Goal: Task Accomplishment & Management: Complete application form

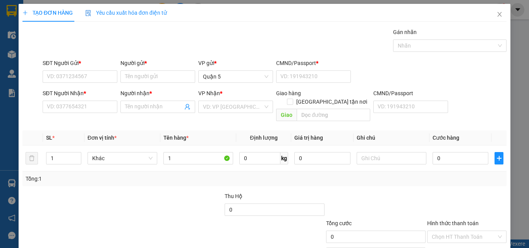
type input "1"
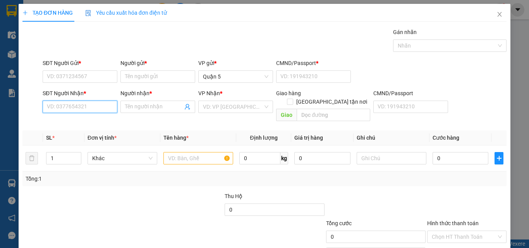
click at [93, 105] on input "SĐT Người Nhận *" at bounding box center [80, 107] width 75 height 12
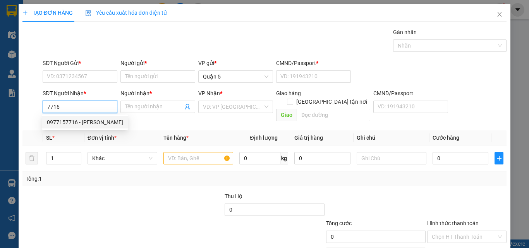
click at [82, 119] on div "0977157716 - [PERSON_NAME]" at bounding box center [85, 122] width 76 height 9
type input "0977157716"
type input "BS VŨ"
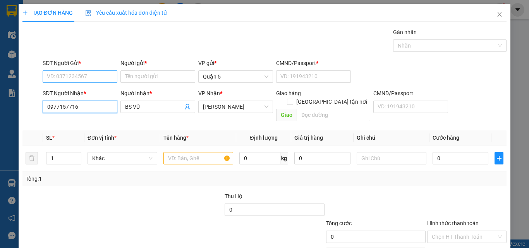
type input "0977157716"
click at [77, 77] on input "SĐT Người Gửi *" at bounding box center [80, 76] width 75 height 12
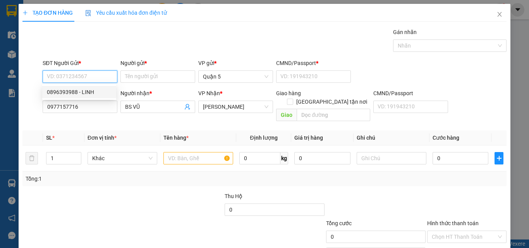
click at [81, 91] on div "0896393988 - LINH" at bounding box center [79, 92] width 65 height 9
type input "0896393988"
type input "LINH"
type input "089092009247"
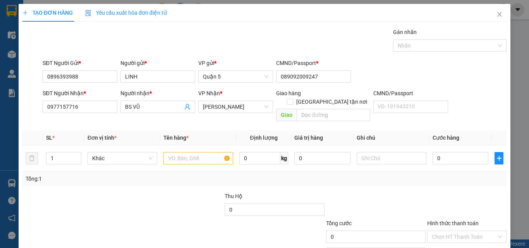
click at [206, 171] on div "Tổng: 1" at bounding box center [264, 178] width 484 height 15
click at [191, 153] on input "text" at bounding box center [198, 158] width 70 height 12
type input "1 H VÀNG"
click at [440, 152] on input "0" at bounding box center [460, 158] width 56 height 12
type input "2"
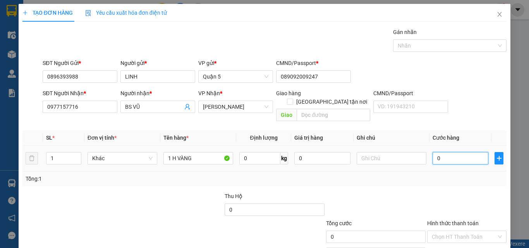
type input "2"
type input "20"
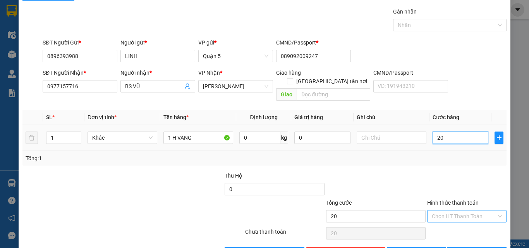
scroll to position [38, 0]
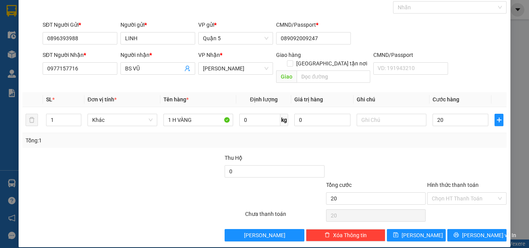
type input "20.000"
click at [459, 165] on div at bounding box center [466, 167] width 81 height 27
click at [459, 182] on label "Hình thức thanh toán" at bounding box center [452, 185] width 51 height 6
click at [459, 193] on input "Hình thức thanh toán" at bounding box center [464, 199] width 65 height 12
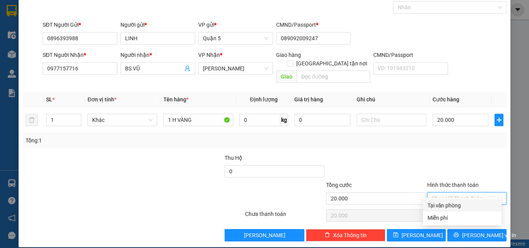
click at [452, 209] on div "Tại văn phòng" at bounding box center [461, 205] width 69 height 9
type input "0"
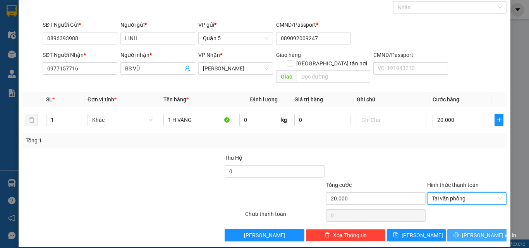
click at [455, 229] on button "[PERSON_NAME] và In" at bounding box center [476, 235] width 59 height 12
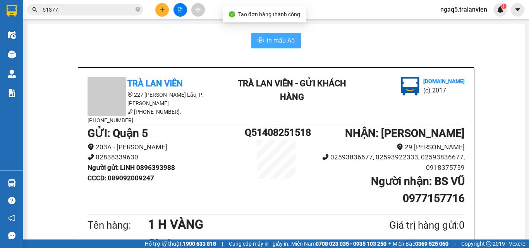
click at [284, 44] on span "In mẫu A5" at bounding box center [281, 41] width 28 height 10
drag, startPoint x: 44, startPoint y: 29, endPoint x: 44, endPoint y: 24, distance: 4.6
